Goal: Task Accomplishment & Management: Manage account settings

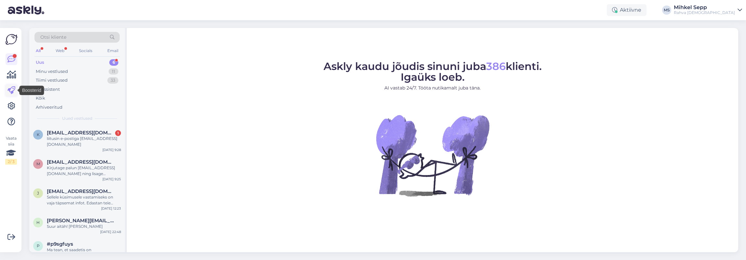
click at [12, 89] on icon at bounding box center [11, 90] width 8 height 8
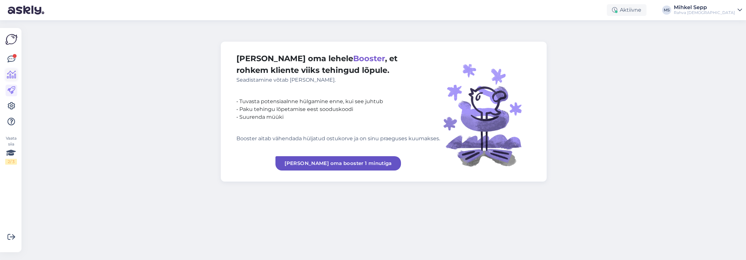
click at [12, 77] on icon at bounding box center [11, 75] width 9 height 8
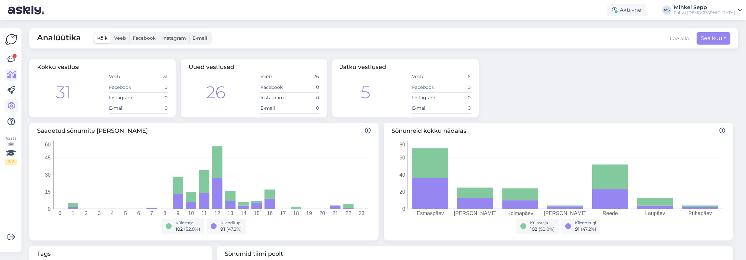
click at [12, 106] on icon at bounding box center [11, 106] width 8 height 8
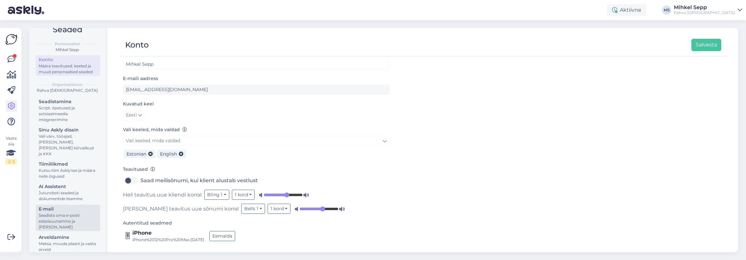
scroll to position [20, 0]
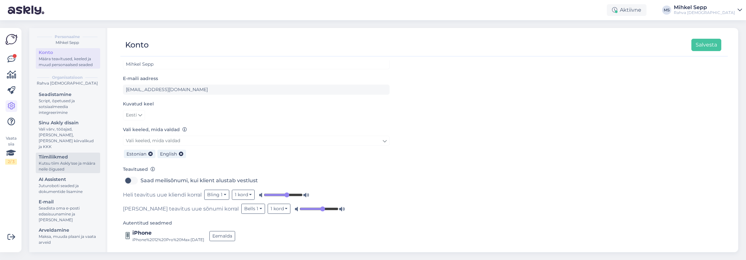
click at [65, 158] on div "Tiimiliikmed" at bounding box center [68, 156] width 59 height 7
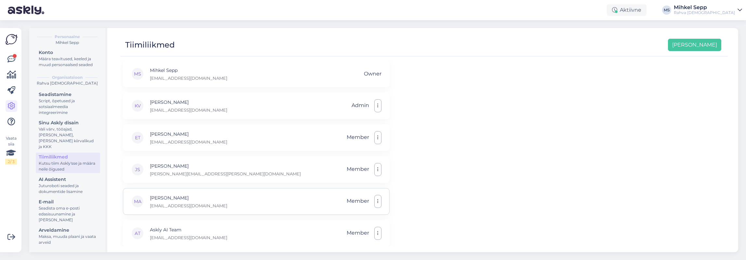
click at [283, 206] on div "MA [PERSON_NAME] [PERSON_NAME][EMAIL_ADDRESS][DOMAIN_NAME] Member" at bounding box center [256, 201] width 267 height 27
click at [373, 201] on icon "button" at bounding box center [377, 201] width 1 height 5
click at [295, 201] on div "MA [PERSON_NAME] [PERSON_NAME][EMAIL_ADDRESS][DOMAIN_NAME] Member Tee administr…" at bounding box center [256, 201] width 267 height 27
click at [249, 113] on div "KV [PERSON_NAME] [PERSON_NAME][EMAIL_ADDRESS][DOMAIN_NAME] Admin" at bounding box center [256, 105] width 267 height 27
drag, startPoint x: 162, startPoint y: 108, endPoint x: 169, endPoint y: 106, distance: 7.0
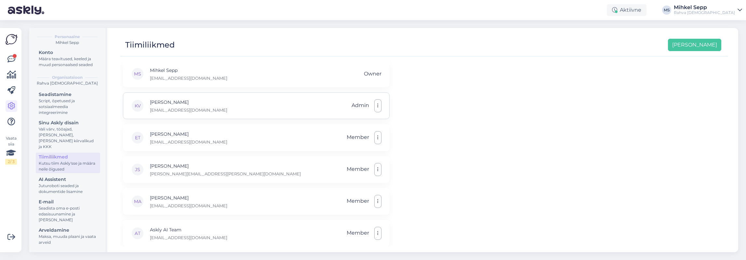
click at [162, 108] on p "[EMAIL_ADDRESS][DOMAIN_NAME]" at bounding box center [188, 110] width 77 height 6
click at [7, 73] on icon at bounding box center [11, 75] width 9 height 8
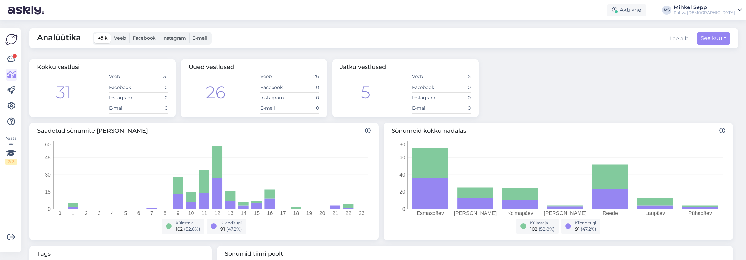
click at [18, 101] on div "Vaata siia 2 / 3 Võimalused Veendu, et Askly loob sulle väärtust. Sulge Ühenda …" at bounding box center [10, 140] width 21 height 224
click at [12, 105] on icon at bounding box center [11, 106] width 8 height 8
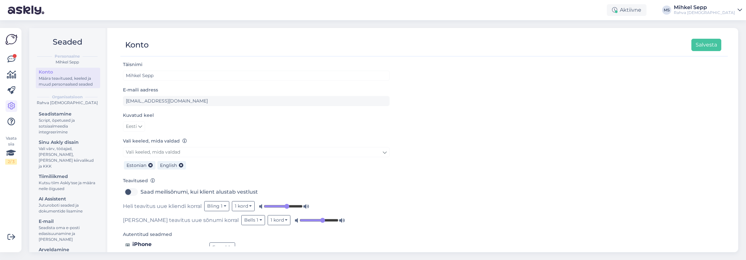
click at [67, 80] on div "Määra teavitused, keeled ja muud personaalsed seaded" at bounding box center [68, 81] width 59 height 12
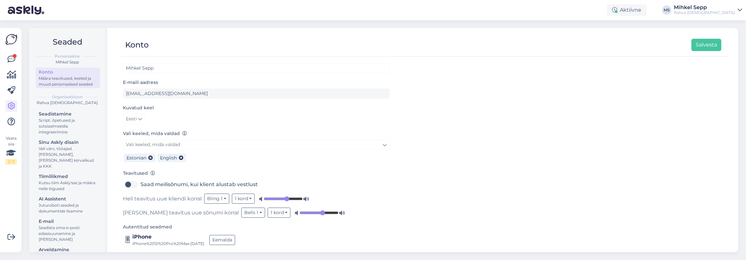
scroll to position [11, 0]
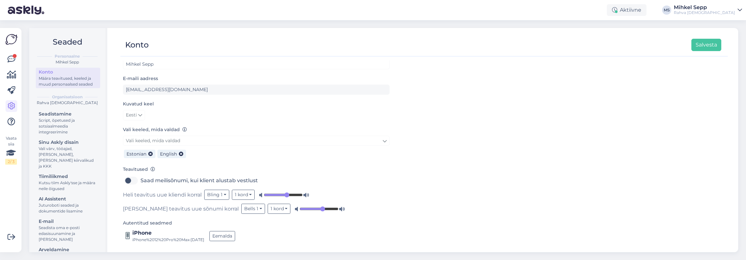
click at [13, 46] on div "Vaata siia 2 / 3" at bounding box center [11, 140] width 12 height 214
click at [9, 35] on img at bounding box center [11, 39] width 12 height 12
click at [12, 118] on icon at bounding box center [11, 122] width 8 height 8
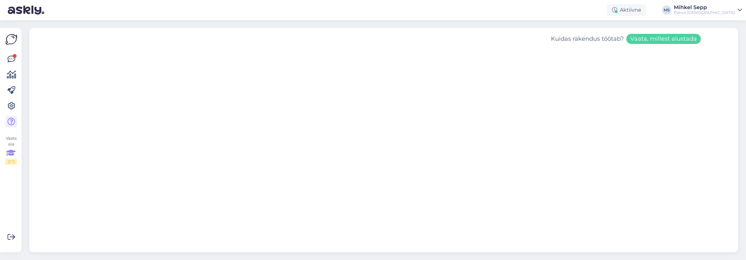
click at [12, 154] on icon at bounding box center [11, 153] width 10 height 12
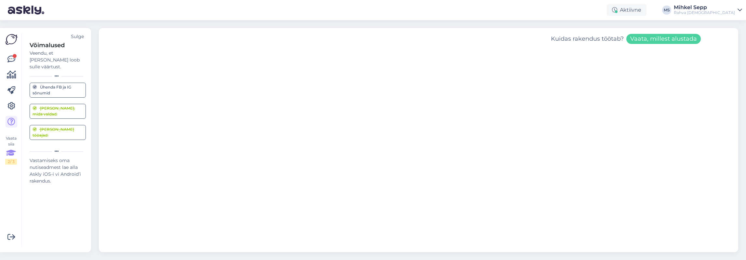
click at [10, 142] on div "Vaata siia 2 / 3" at bounding box center [11, 149] width 12 height 29
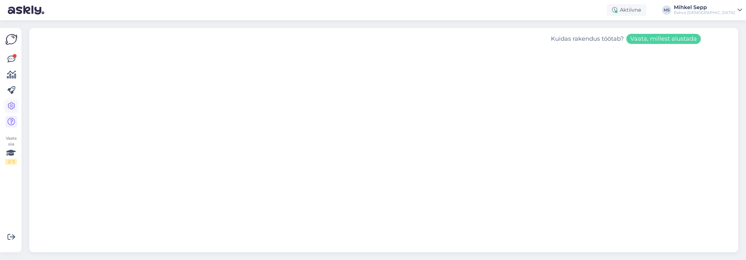
click at [7, 110] on icon at bounding box center [11, 106] width 8 height 8
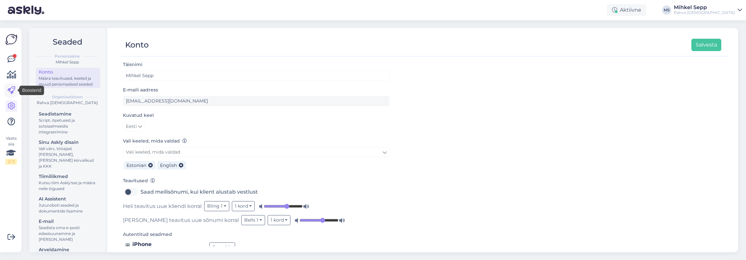
click at [13, 91] on icon at bounding box center [11, 90] width 8 height 8
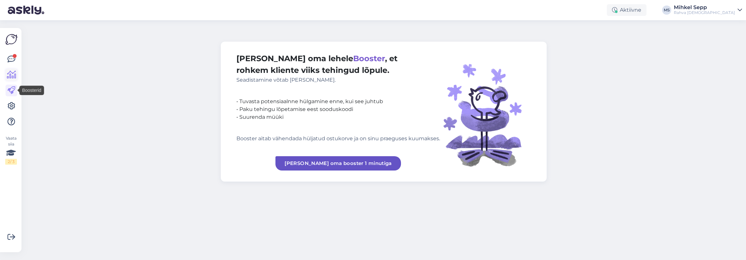
click at [8, 75] on icon at bounding box center [11, 75] width 9 height 8
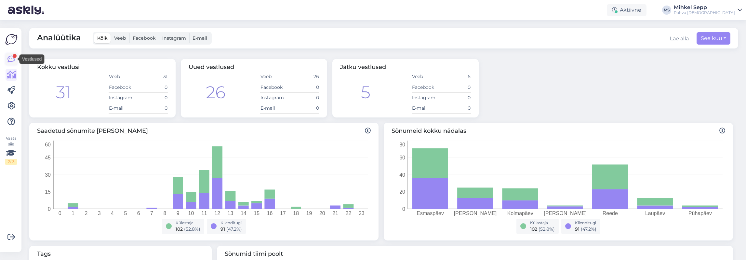
click at [12, 55] on link at bounding box center [12, 59] width 12 height 12
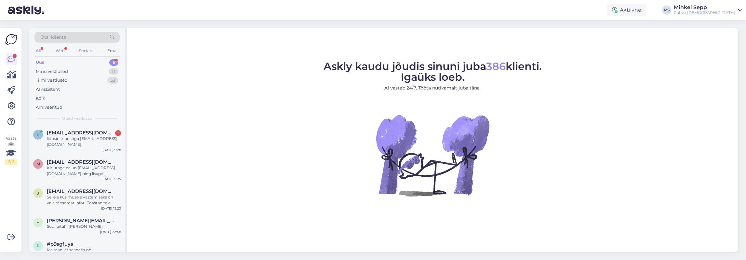
click at [373, 13] on div "Rahva [DEMOGRAPHIC_DATA]" at bounding box center [704, 12] width 61 height 5
click at [14, 35] on img at bounding box center [11, 39] width 12 height 12
click at [373, 6] on div "Mihkel Sepp" at bounding box center [704, 7] width 61 height 5
click at [373, 42] on link "[PERSON_NAME] chat teisele domeenile" at bounding box center [684, 44] width 116 height 12
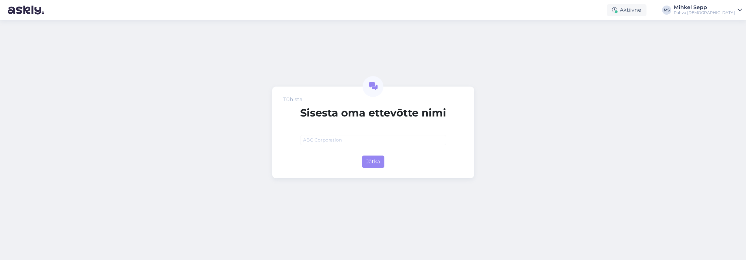
click at [350, 139] on input "text" at bounding box center [373, 140] width 146 height 10
drag, startPoint x: 378, startPoint y: 171, endPoint x: 369, endPoint y: 168, distance: 9.6
click at [371, 170] on div "Tühista [PERSON_NAME] oma ettevõtte nimi Rahva [DEMOGRAPHIC_DATA] Jätka" at bounding box center [373, 132] width 202 height 92
drag, startPoint x: 372, startPoint y: 166, endPoint x: 345, endPoint y: 151, distance: 31.2
click at [335, 154] on div "Jätka" at bounding box center [373, 160] width 146 height 15
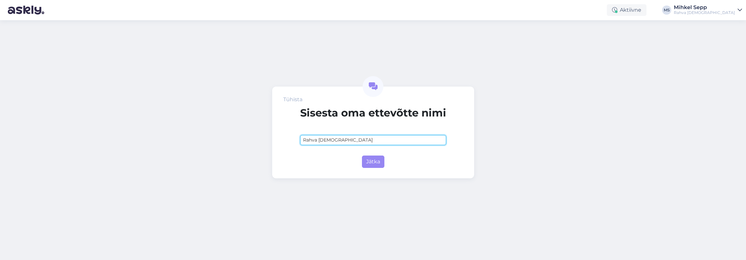
click at [361, 142] on input "Rahva [DEMOGRAPHIC_DATA]" at bounding box center [373, 140] width 146 height 10
type input "Rahva [DEMOGRAPHIC_DATA] AS"
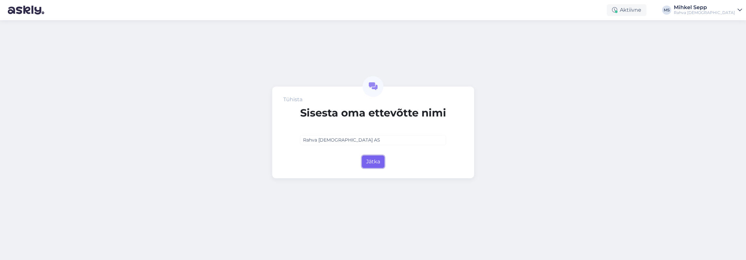
click at [375, 161] on button "Jätka" at bounding box center [373, 161] width 22 height 12
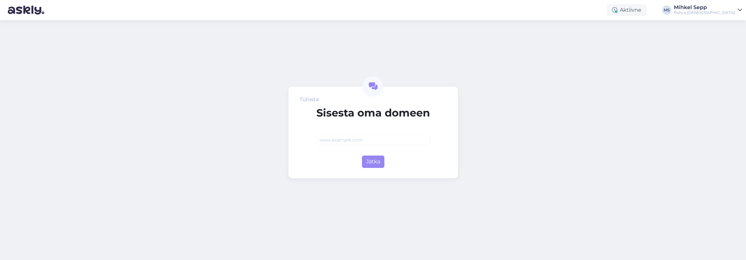
click at [335, 138] on input "text" at bounding box center [372, 140] width 113 height 10
type input "[DOMAIN_NAME]"
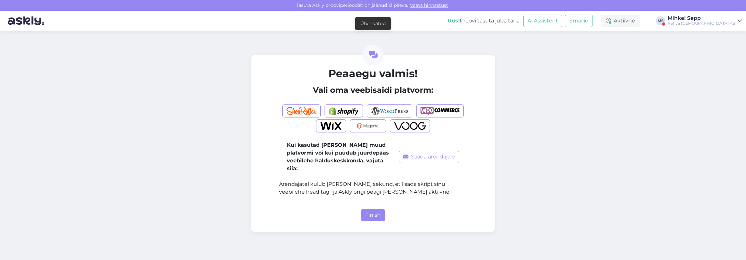
click at [713, 20] on div "Mihkel Sepp" at bounding box center [701, 18] width 67 height 5
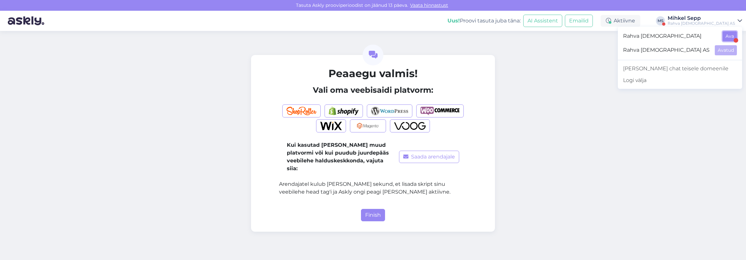
click at [728, 36] on button "Ava" at bounding box center [729, 36] width 14 height 10
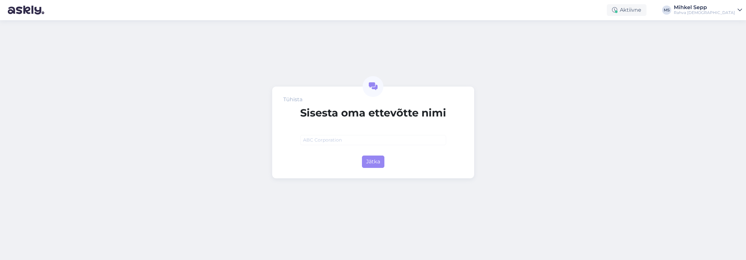
click at [283, 98] on div "Tühista" at bounding box center [292, 100] width 19 height 8
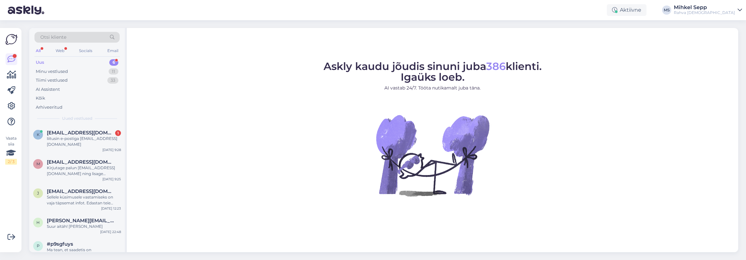
click at [713, 16] on div "Aktiivne [PERSON_NAME] [PERSON_NAME] Rahva Raamat" at bounding box center [373, 10] width 746 height 20
click at [715, 8] on div "Mihkel Sepp" at bounding box center [704, 7] width 61 height 5
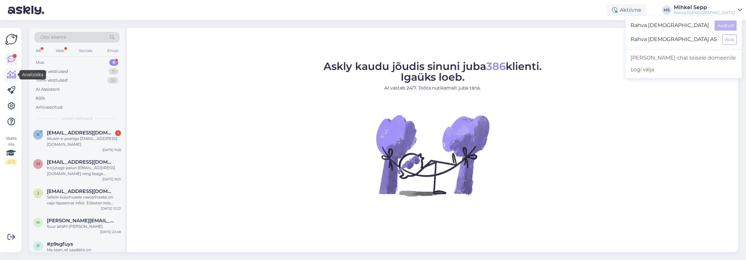
click at [13, 78] on icon at bounding box center [11, 75] width 9 height 8
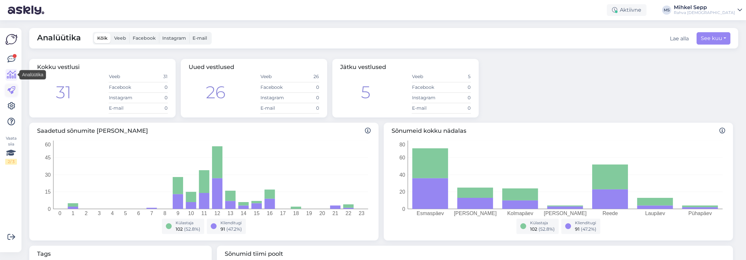
click at [10, 93] on icon at bounding box center [11, 90] width 8 height 8
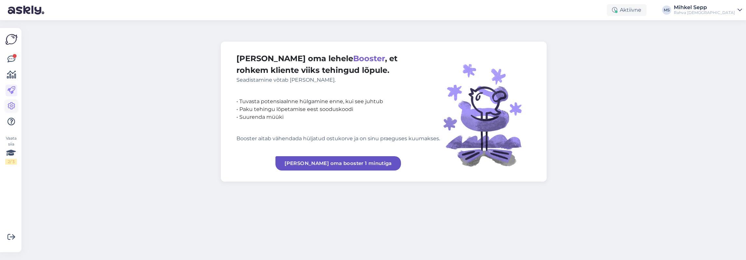
click at [10, 102] on icon at bounding box center [11, 106] width 8 height 8
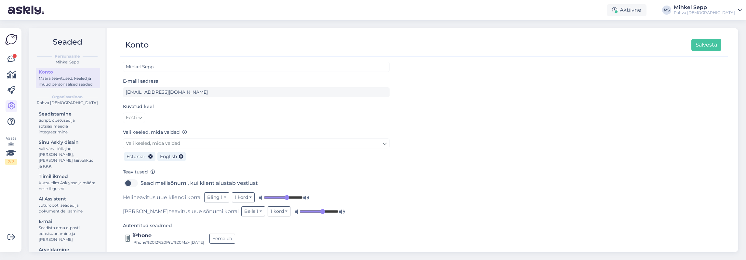
scroll to position [11, 0]
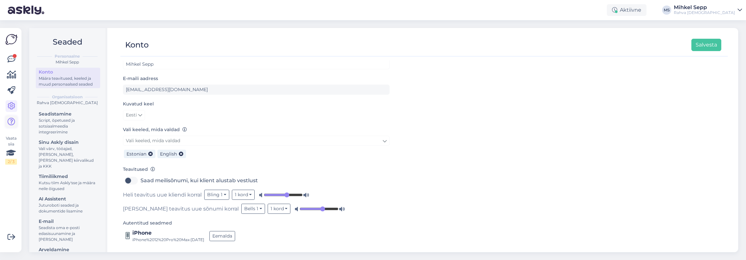
click at [10, 118] on icon at bounding box center [11, 122] width 8 height 8
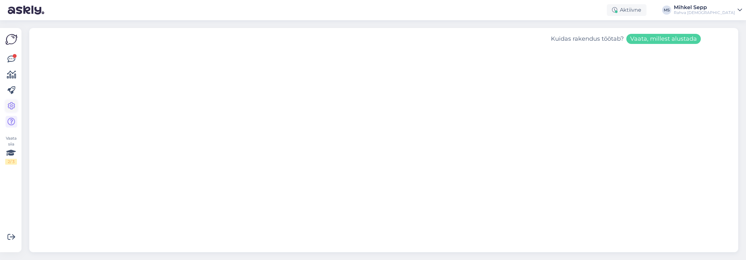
click at [13, 104] on icon at bounding box center [11, 106] width 8 height 8
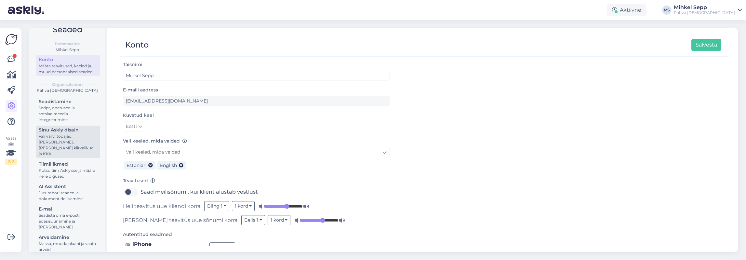
scroll to position [20, 0]
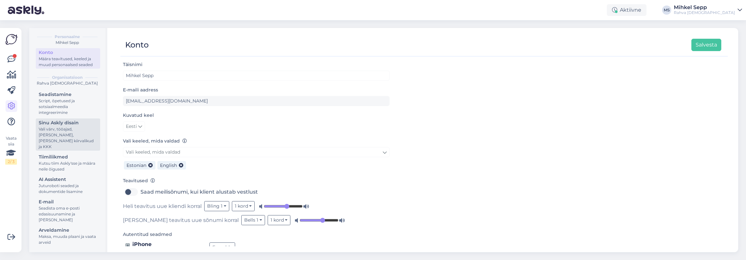
click at [70, 126] on div "Sinu Askly disain" at bounding box center [68, 122] width 59 height 7
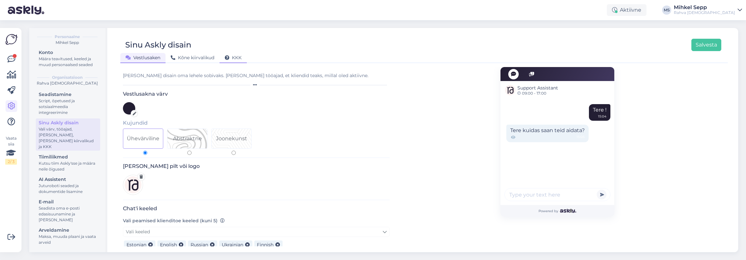
click at [241, 59] on span "KKK" at bounding box center [233, 58] width 17 height 6
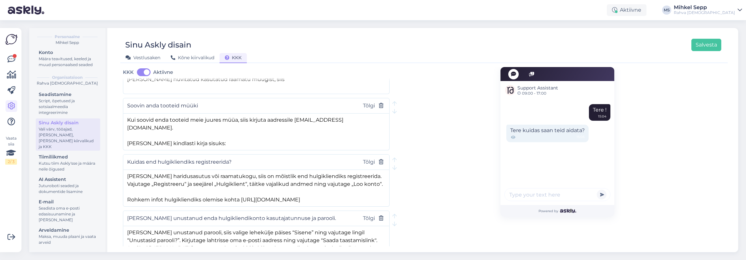
scroll to position [1983, 0]
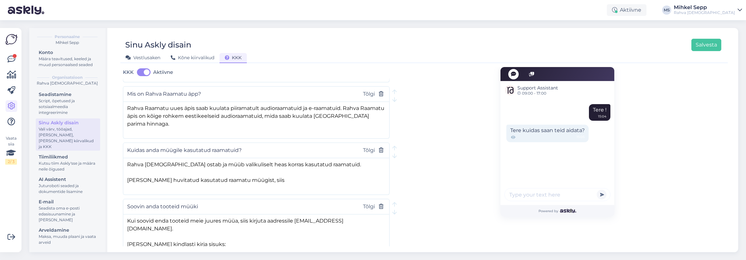
scroll to position [1601, 0]
